Goal: Transaction & Acquisition: Purchase product/service

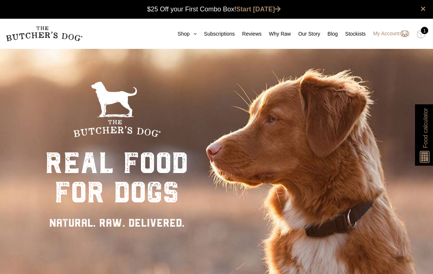
scroll to position [0, 0]
click at [385, 35] on link "My Account" at bounding box center [387, 33] width 43 height 9
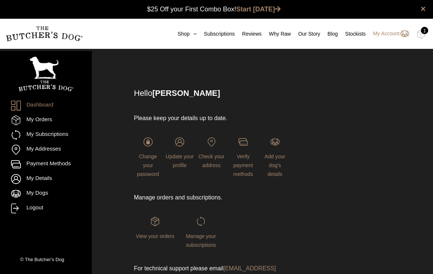
scroll to position [0, 0]
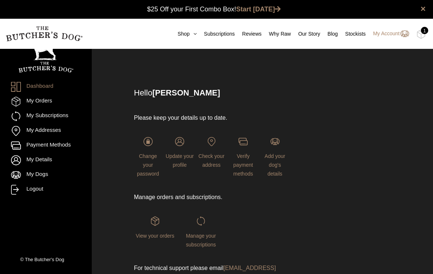
click at [37, 104] on link "My Orders" at bounding box center [46, 102] width 70 height 10
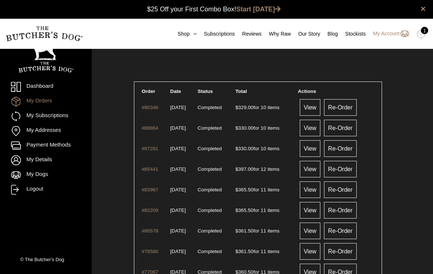
scroll to position [0, 0]
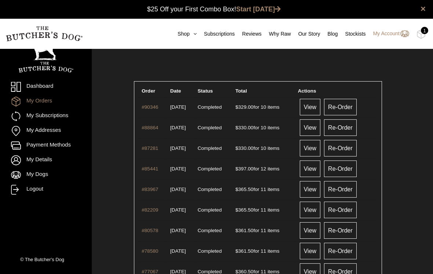
click at [350, 109] on link "Re-Order" at bounding box center [340, 107] width 33 height 17
click at [0, 0] on img at bounding box center [0, 0] width 0 height 0
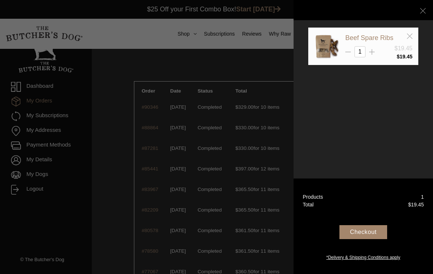
click at [416, 37] on div "Beef Spare Ribs $19.45 1 $ 19.45" at bounding box center [363, 46] width 110 height 37
click at [412, 35] on icon at bounding box center [410, 36] width 6 height 6
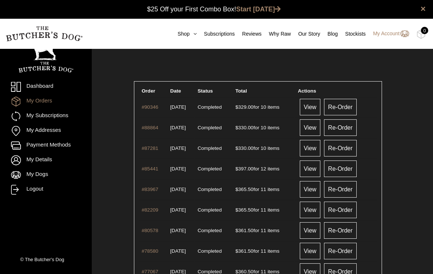
click at [347, 107] on link "Re-Order" at bounding box center [340, 107] width 33 height 17
click at [314, 107] on link "View" at bounding box center [310, 107] width 21 height 17
